Goal: Information Seeking & Learning: Learn about a topic

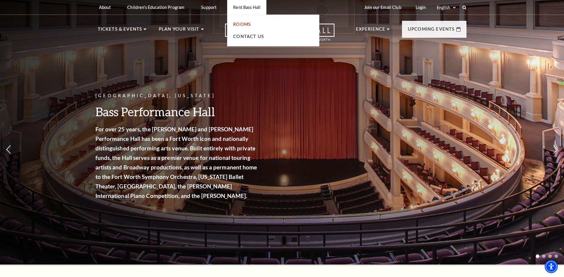
click at [248, 23] on link "Rooms" at bounding box center [242, 24] width 18 height 5
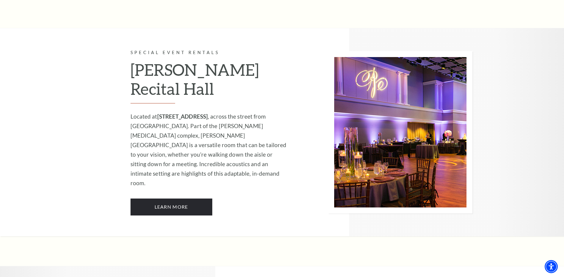
scroll to position [743, 0]
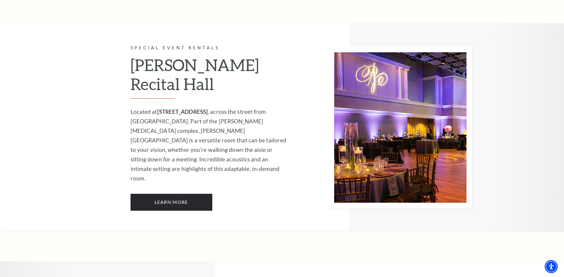
click at [396, 108] on img at bounding box center [400, 127] width 144 height 162
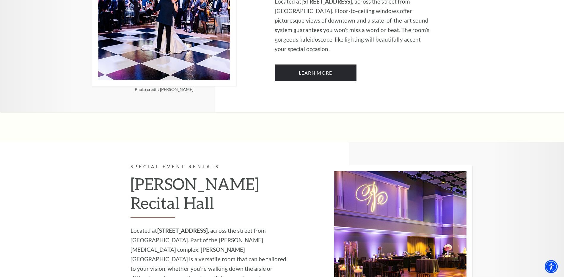
scroll to position [506, 0]
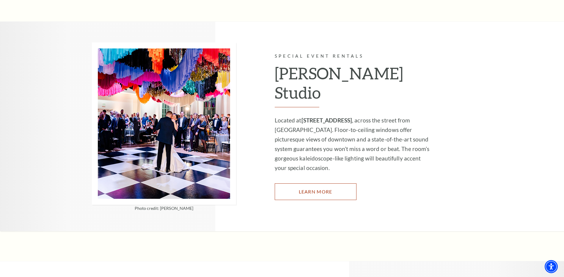
click at [305, 183] on link "Learn More" at bounding box center [316, 191] width 82 height 17
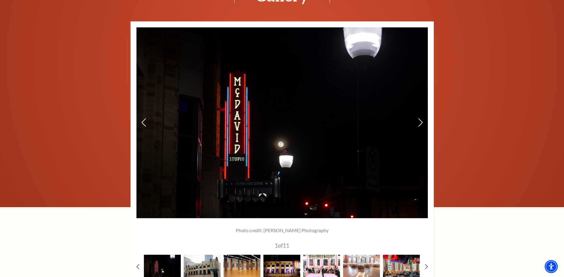
scroll to position [833, 0]
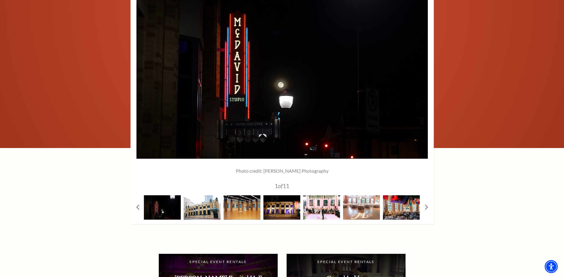
click at [199, 204] on img at bounding box center [202, 207] width 37 height 24
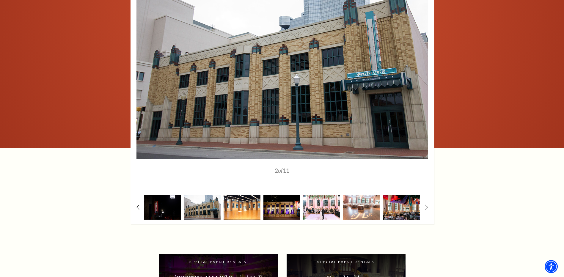
click at [242, 205] on img at bounding box center [242, 207] width 37 height 24
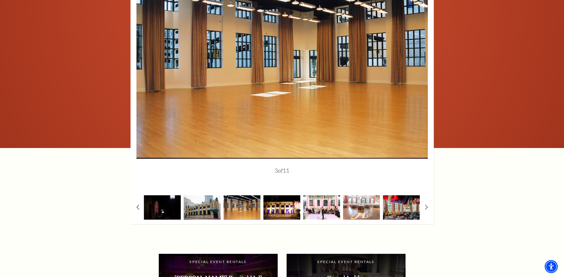
click at [284, 209] on img at bounding box center [281, 207] width 37 height 24
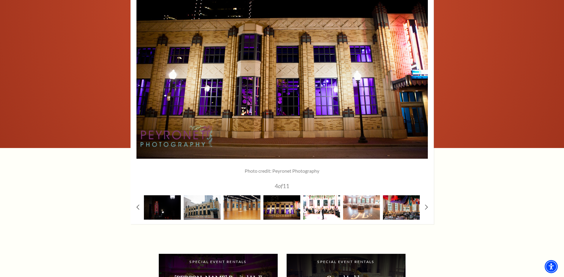
click at [320, 210] on img at bounding box center [321, 207] width 37 height 24
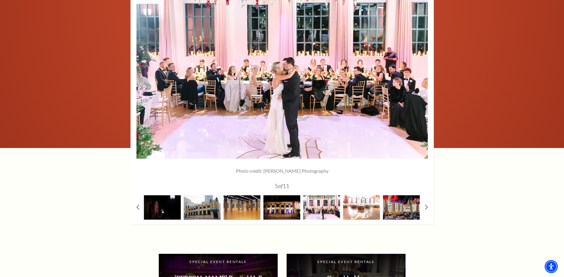
click at [358, 206] on img at bounding box center [361, 207] width 37 height 24
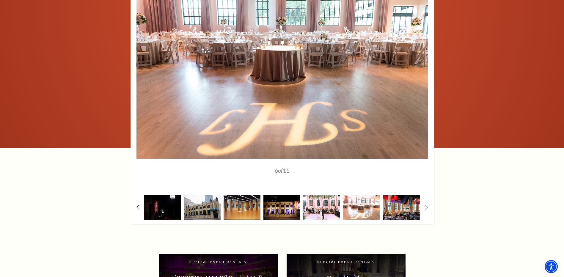
click at [360, 208] on img at bounding box center [361, 207] width 37 height 24
click at [397, 204] on img at bounding box center [401, 207] width 37 height 24
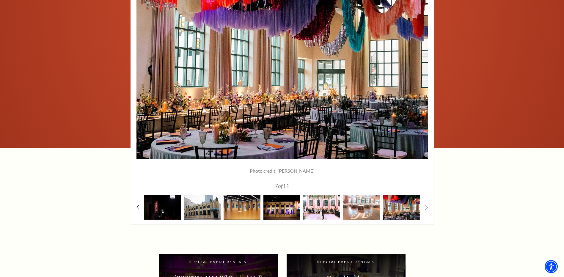
click at [424, 208] on div at bounding box center [282, 93] width 303 height 262
click at [426, 208] on icon at bounding box center [426, 207] width 4 height 6
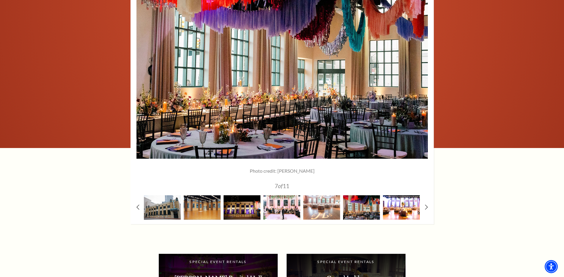
click at [404, 209] on img at bounding box center [401, 207] width 37 height 24
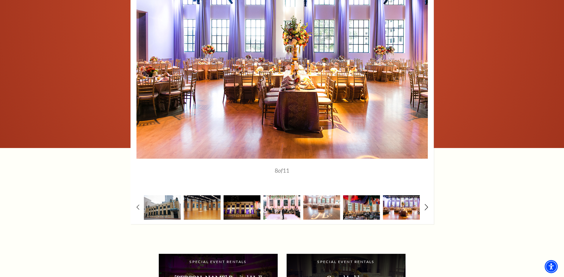
click at [426, 207] on icon at bounding box center [426, 207] width 4 height 6
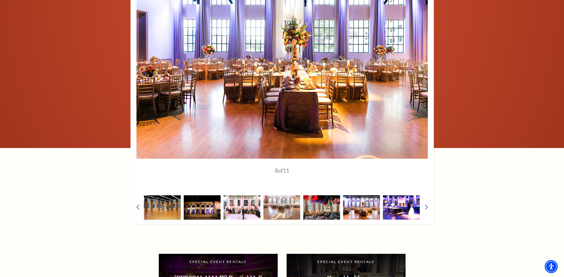
click at [403, 209] on img at bounding box center [401, 207] width 37 height 24
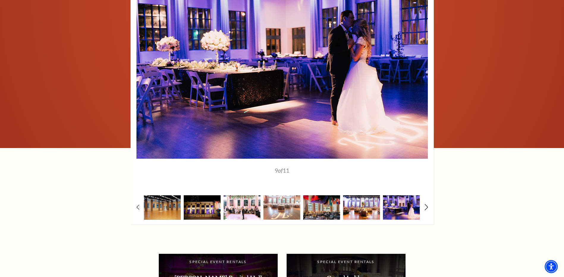
click at [426, 207] on icon at bounding box center [426, 207] width 4 height 6
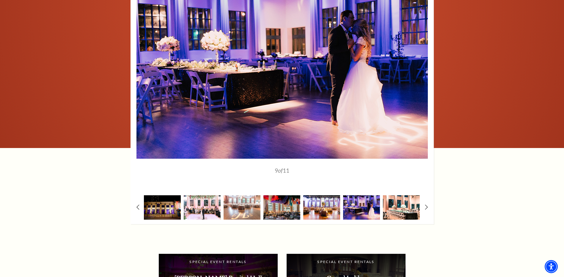
click at [407, 208] on img at bounding box center [401, 207] width 37 height 24
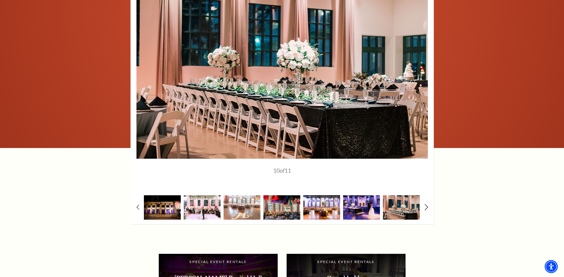
click at [428, 206] on icon at bounding box center [426, 207] width 4 height 6
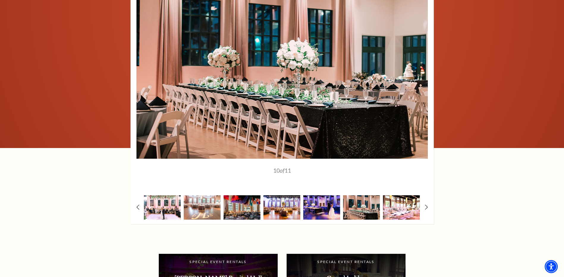
click at [404, 209] on img at bounding box center [401, 207] width 37 height 24
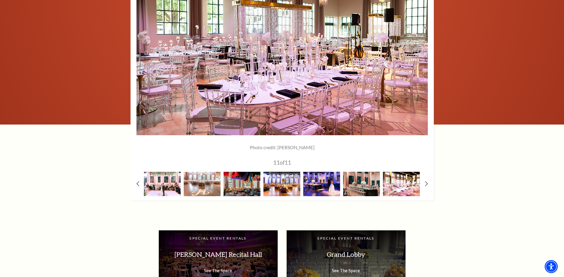
scroll to position [892, 0]
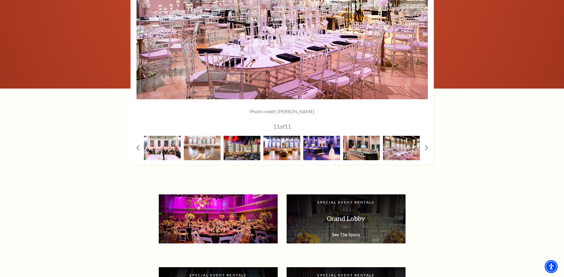
click at [224, 216] on p "[PERSON_NAME] Recital Hall" at bounding box center [218, 218] width 107 height 19
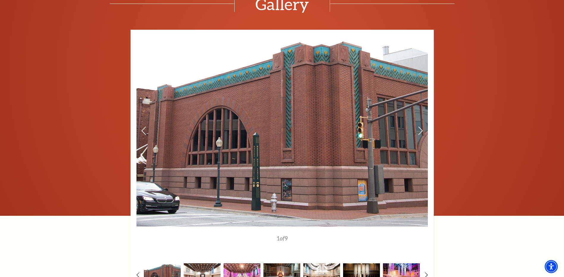
scroll to position [773, 0]
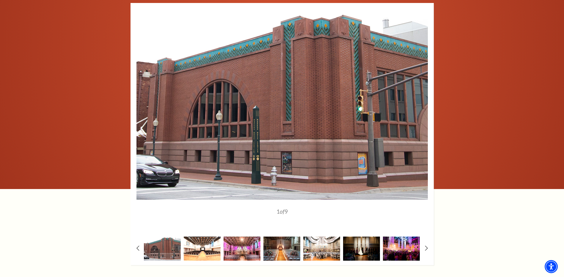
click at [204, 253] on img at bounding box center [202, 249] width 37 height 24
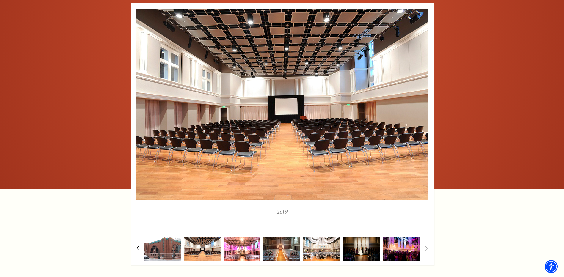
click at [240, 248] on img at bounding box center [242, 249] width 37 height 24
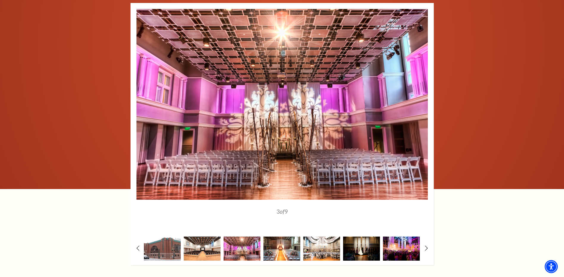
click at [283, 248] on img at bounding box center [281, 249] width 37 height 24
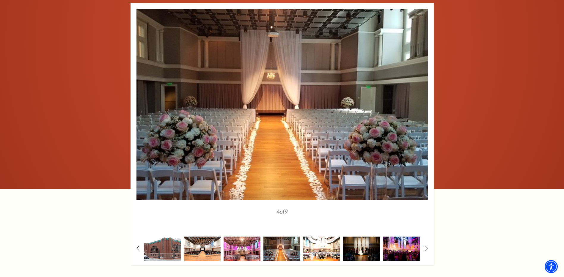
click at [309, 244] on img at bounding box center [321, 249] width 37 height 24
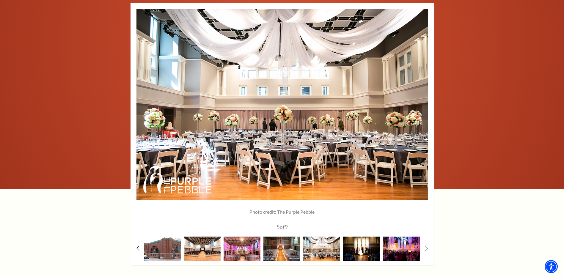
click at [356, 251] on img at bounding box center [361, 249] width 37 height 24
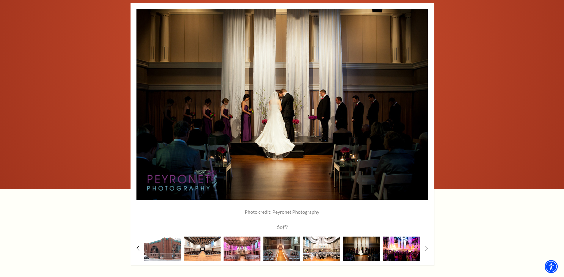
click at [396, 250] on img at bounding box center [401, 249] width 37 height 24
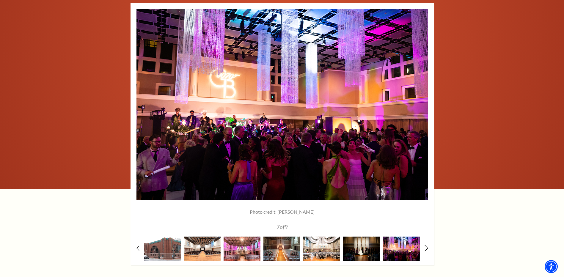
click at [427, 247] on use at bounding box center [426, 248] width 3 height 6
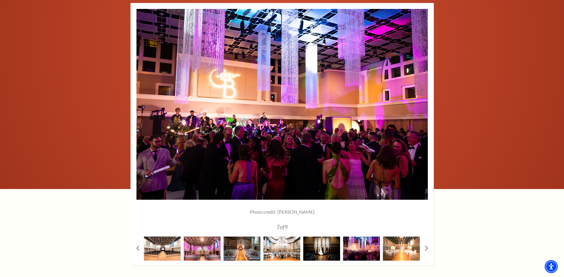
click at [385, 247] on img at bounding box center [401, 249] width 37 height 24
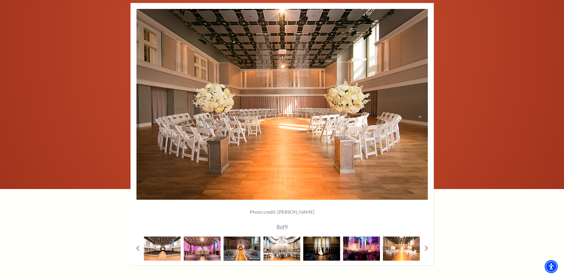
click at [401, 250] on img at bounding box center [401, 249] width 37 height 24
click at [426, 247] on icon at bounding box center [426, 248] width 4 height 6
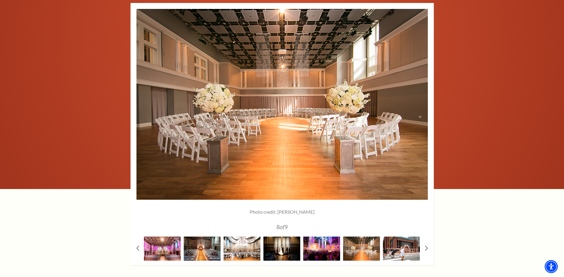
click at [398, 247] on img at bounding box center [401, 249] width 37 height 24
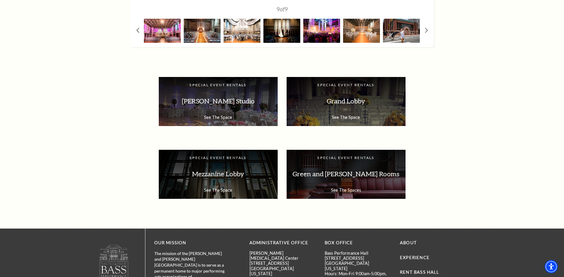
scroll to position [1011, 0]
